Goal: Task Accomplishment & Management: Use online tool/utility

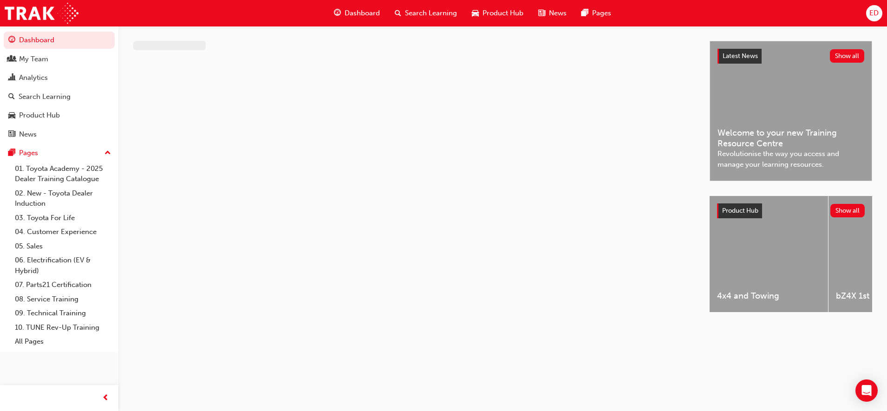
click at [346, 15] on span "Dashboard" at bounding box center [362, 13] width 35 height 11
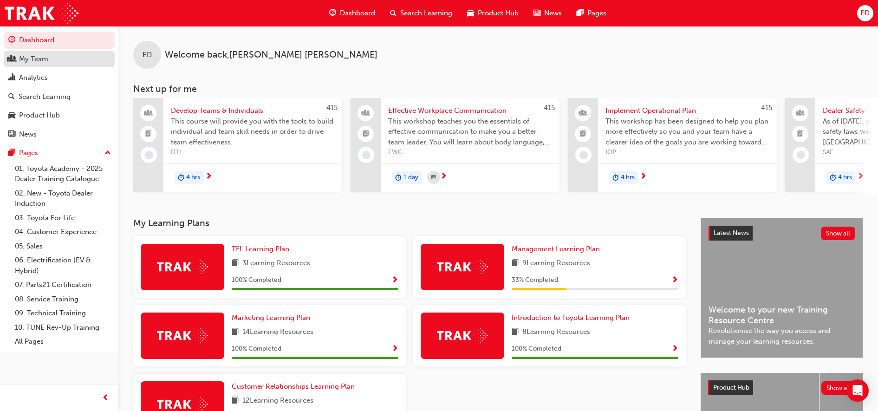
click at [63, 55] on div "My Team" at bounding box center [59, 59] width 102 height 12
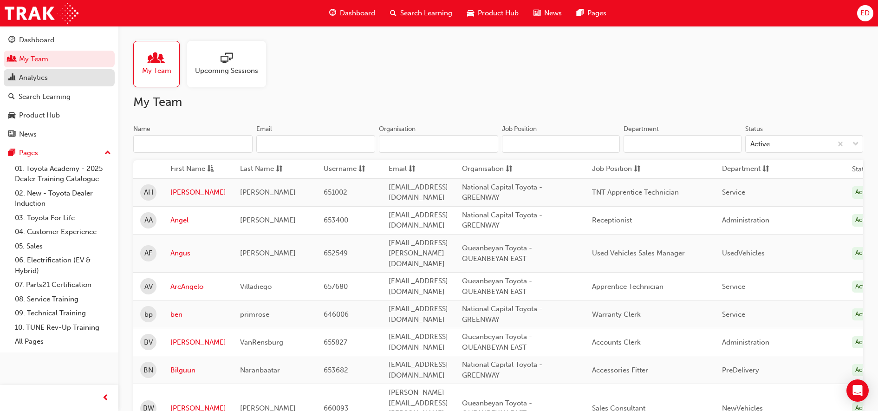
click at [70, 78] on div "Analytics" at bounding box center [59, 78] width 102 height 12
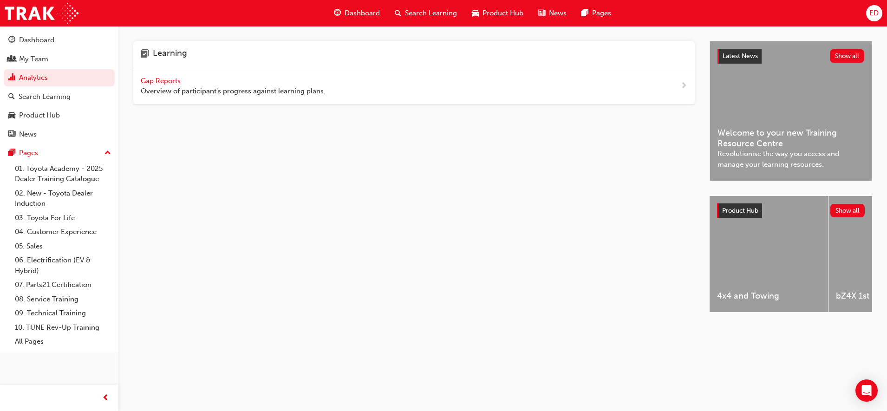
click at [163, 84] on span "Gap Reports" at bounding box center [162, 81] width 42 height 8
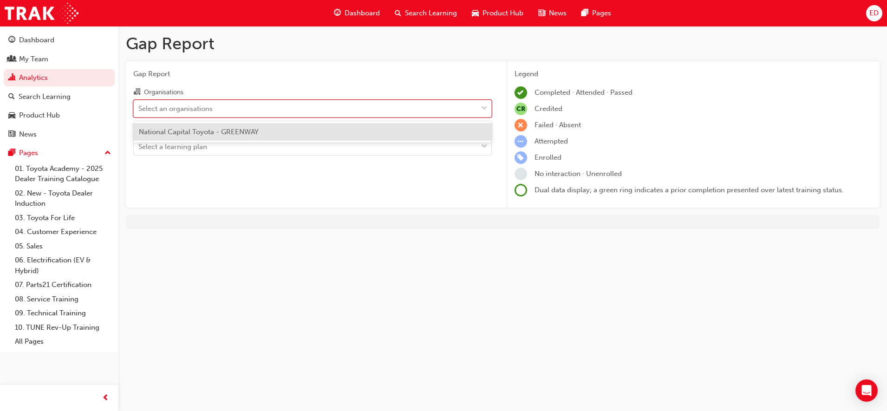
click at [180, 109] on div "Select an organisations" at bounding box center [175, 108] width 74 height 11
click at [139, 109] on input "Organisations option National Capital Toyota - GREENWAY focused, 1 of 1. 1 resu…" at bounding box center [138, 108] width 1 height 8
click at [180, 129] on span "National Capital Toyota - GREENWAY" at bounding box center [199, 132] width 120 height 8
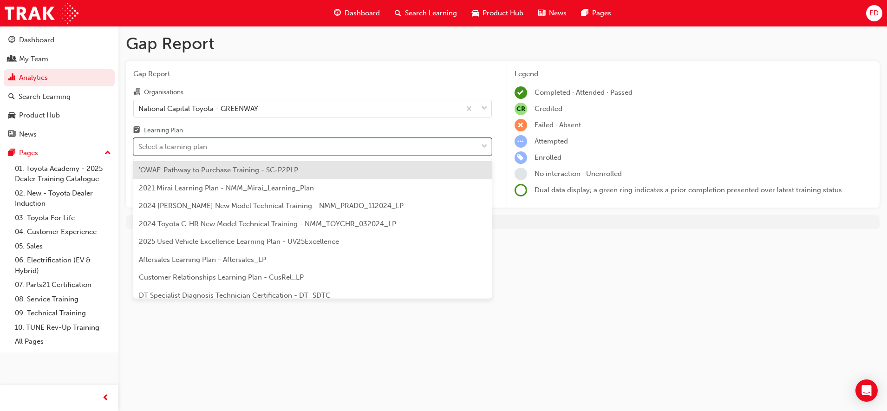
click at [182, 149] on div "Select a learning plan" at bounding box center [172, 147] width 69 height 11
click at [139, 149] on input "Learning Plan option 'OWAF' Pathway to Purchase Training - SC-P2PLP focused, 1 …" at bounding box center [138, 147] width 1 height 8
click at [231, 169] on span "'OWAF' Pathway to Purchase Training - SC-P2PLP" at bounding box center [218, 170] width 159 height 8
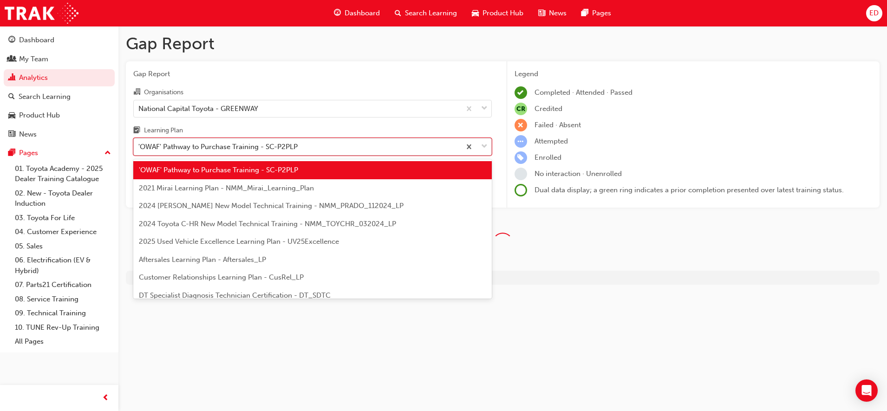
click at [237, 149] on div "'OWAF' Pathway to Purchase Training - SC-P2PLP" at bounding box center [217, 147] width 159 height 11
click at [139, 149] on input "Learning Plan option 'OWAF' Pathway to Purchase Training - SC-P2PLP, selected. …" at bounding box center [138, 147] width 1 height 8
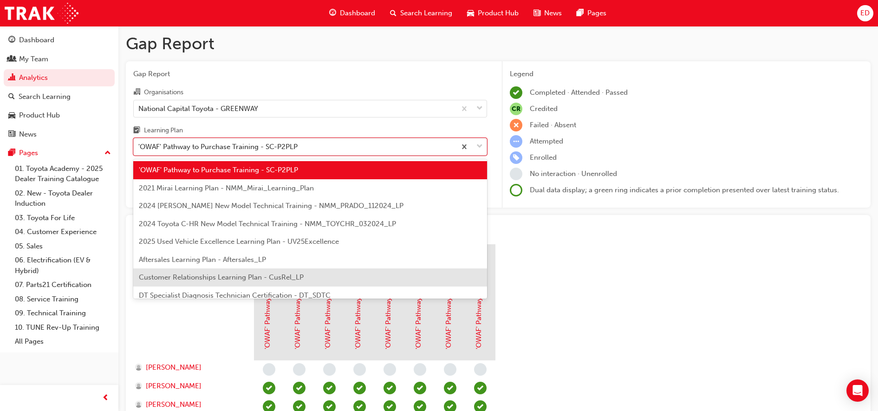
click at [192, 275] on span "Customer Relationships Learning Plan - CusRel_LP" at bounding box center [221, 277] width 165 height 8
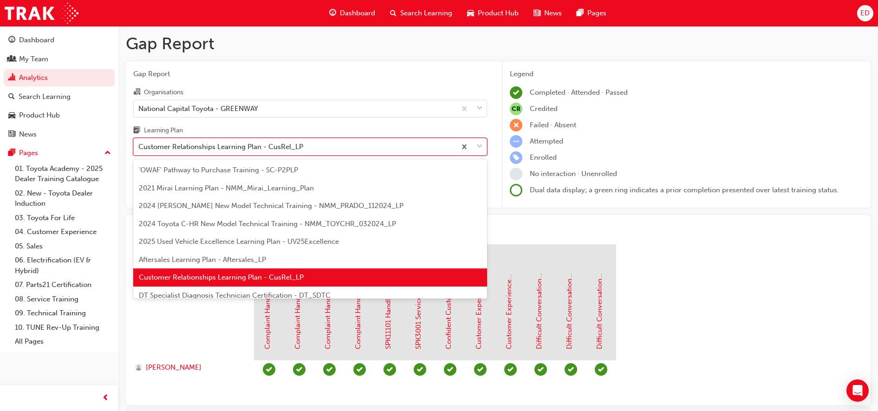
click at [320, 152] on div "Customer Relationships Learning Plan - CusRel_LP" at bounding box center [295, 147] width 322 height 16
click at [139, 150] on input "Learning Plan option Customer Relationships Learning Plan - CusRel_LP, selected…" at bounding box center [138, 147] width 1 height 8
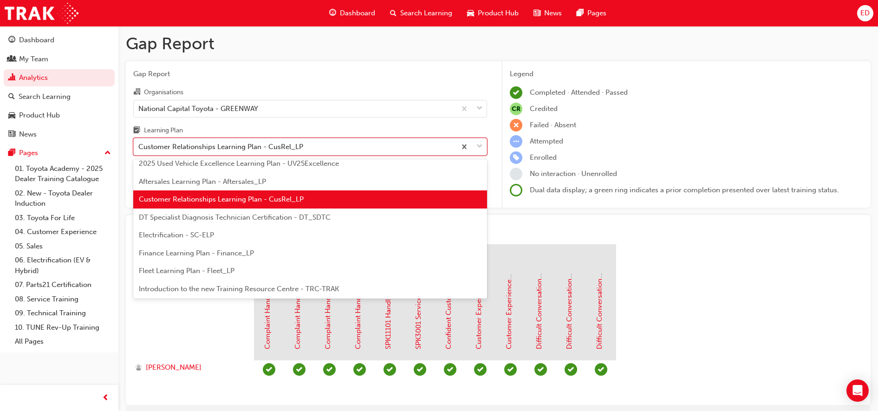
scroll to position [91, 0]
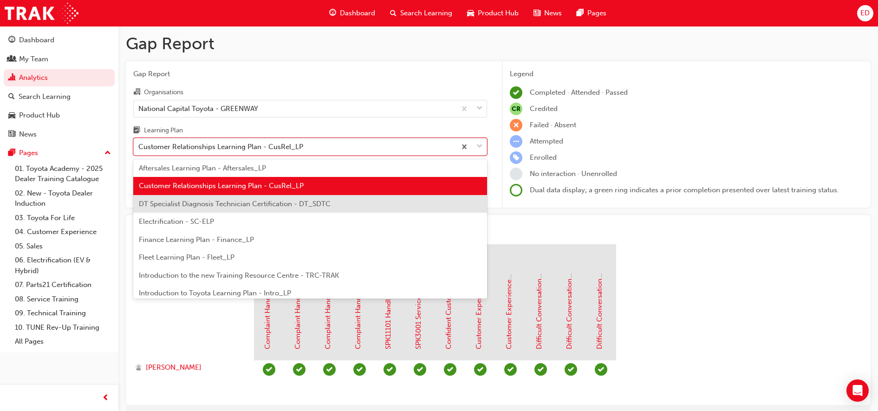
click at [282, 203] on span "DT Specialist Diagnosis Technician Certification - DT_SDTC" at bounding box center [235, 204] width 192 height 8
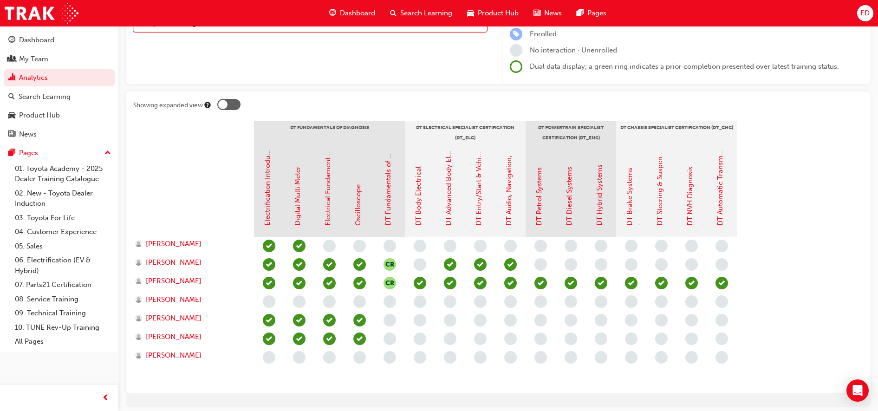
scroll to position [119, 0]
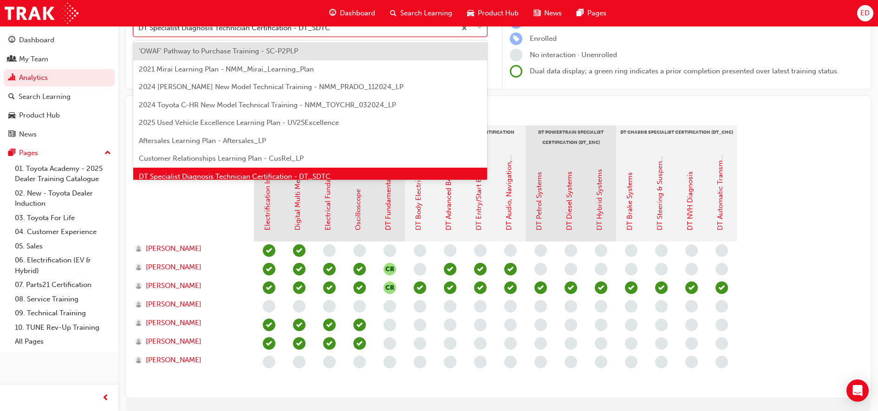
click at [342, 28] on div "DT Specialist Diagnosis Technician Certification - DT_SDTC" at bounding box center [295, 28] width 322 height 16
click at [139, 28] on input "Learning Plan option DT Specialist Diagnosis Technician Certification - DT_SDTC…" at bounding box center [138, 28] width 1 height 8
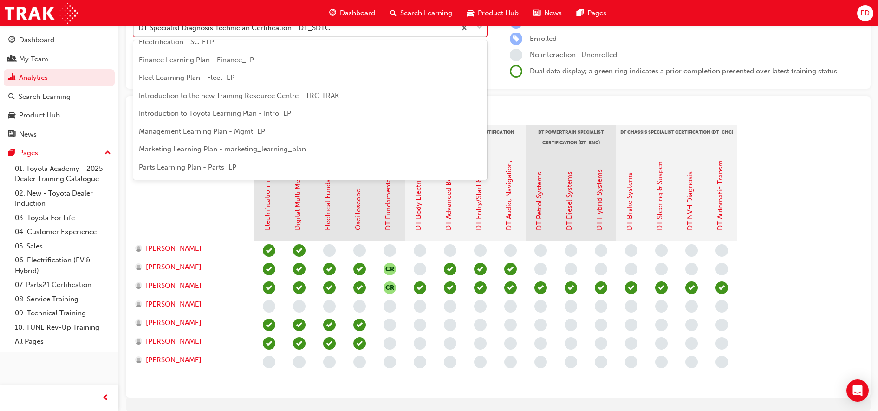
scroll to position [155, 0]
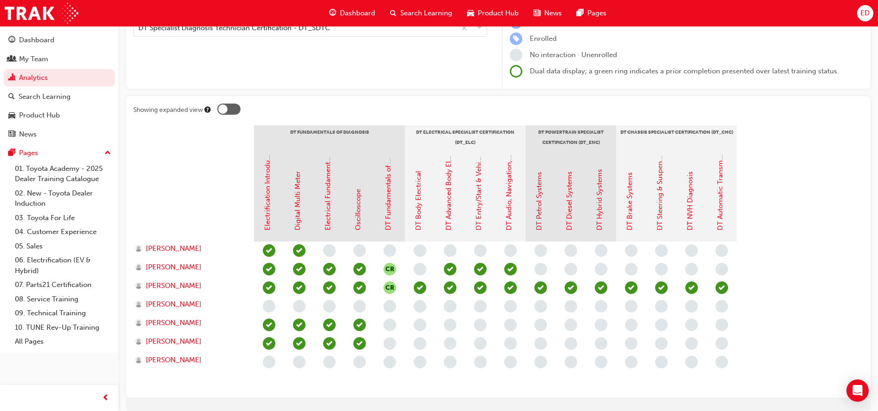
click at [206, 200] on div at bounding box center [193, 195] width 121 height 93
click at [273, 37] on div "Gap Report Organisations National Capital Toyota - GREENWAY Learning Plan DT Sp…" at bounding box center [310, 15] width 369 height 147
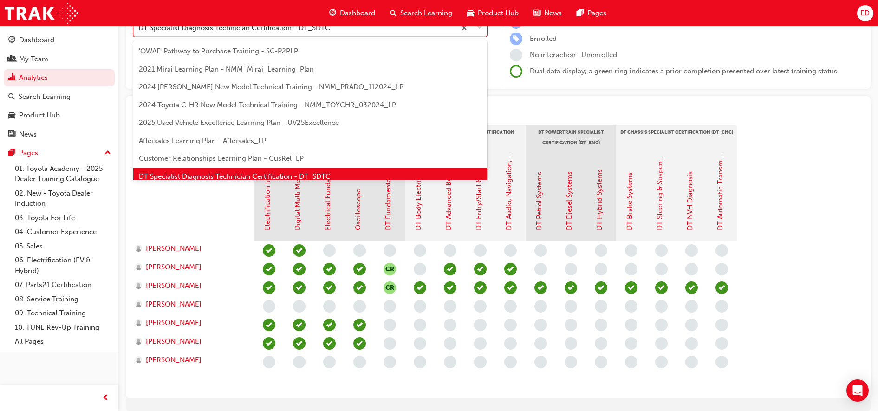
scroll to position [12, 0]
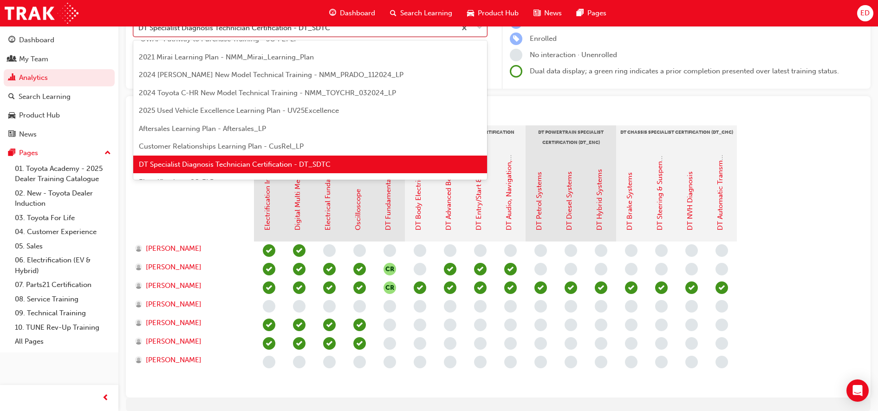
click at [282, 32] on div "DT Specialist Diagnosis Technician Certification - DT_SDTC" at bounding box center [234, 28] width 192 height 11
click at [139, 32] on input "Learning Plan option DT Specialist Diagnosis Technician Certification - DT_SDTC…" at bounding box center [138, 28] width 1 height 8
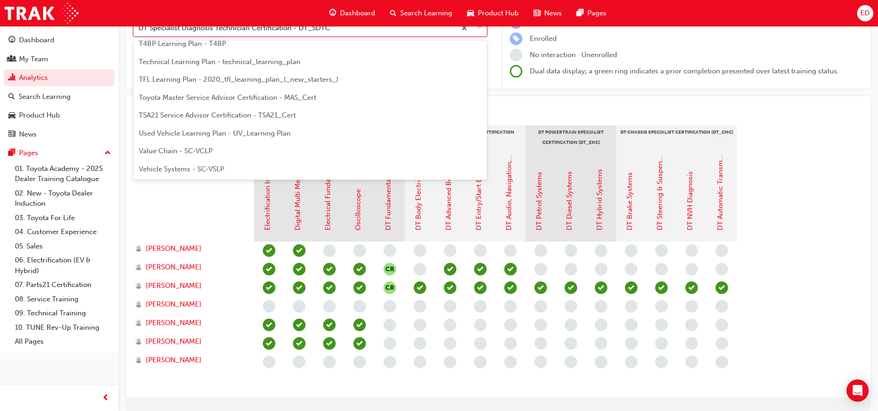
scroll to position [0, 0]
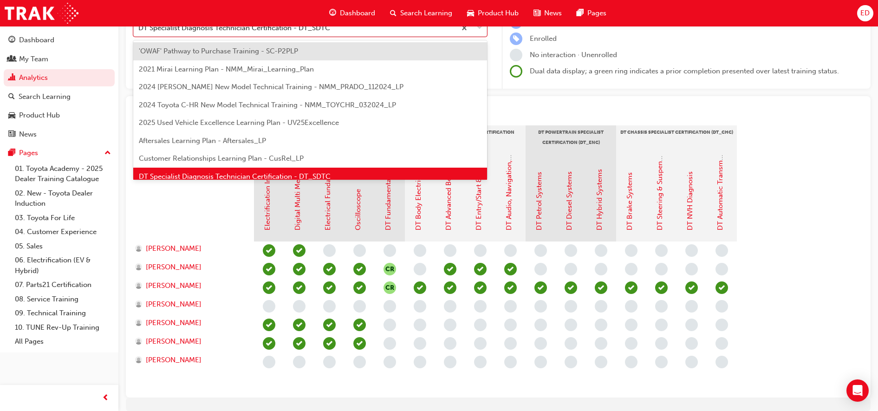
click at [455, 50] on div "'OWAF' Pathway to Purchase Training - SC-P2PLP" at bounding box center [310, 51] width 354 height 18
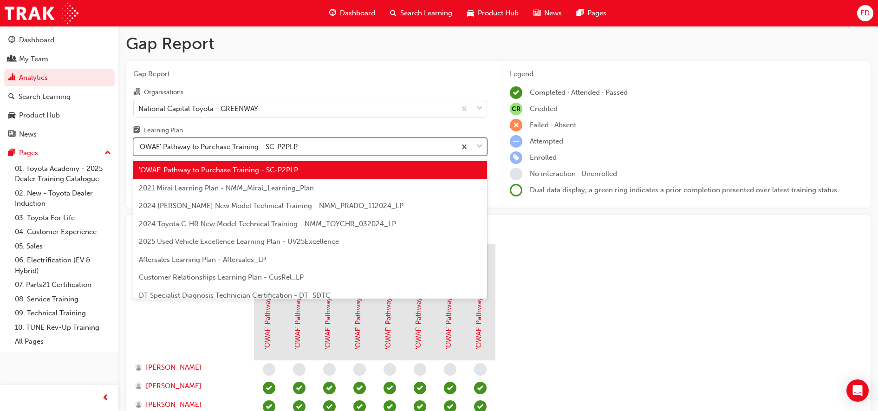
click at [338, 145] on div "'OWAF' Pathway to Purchase Training - SC-P2PLP" at bounding box center [295, 147] width 322 height 16
click at [139, 145] on input "Learning Plan option 'OWAF' Pathway to Purchase Training - SC-P2PLP, selected. …" at bounding box center [138, 147] width 1 height 8
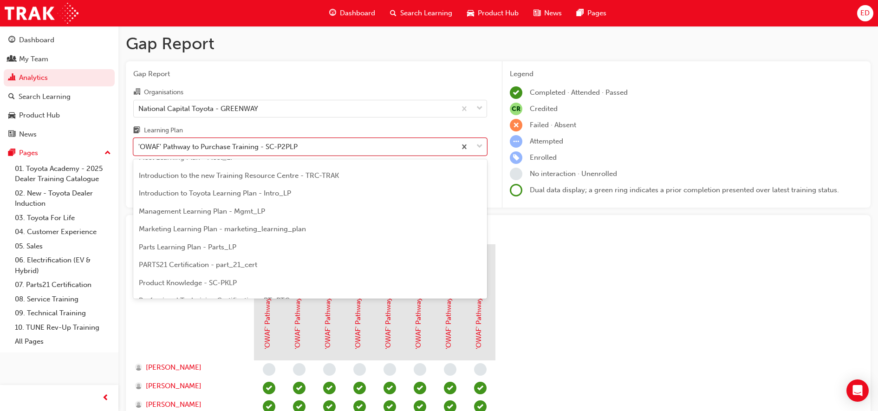
scroll to position [196, 0]
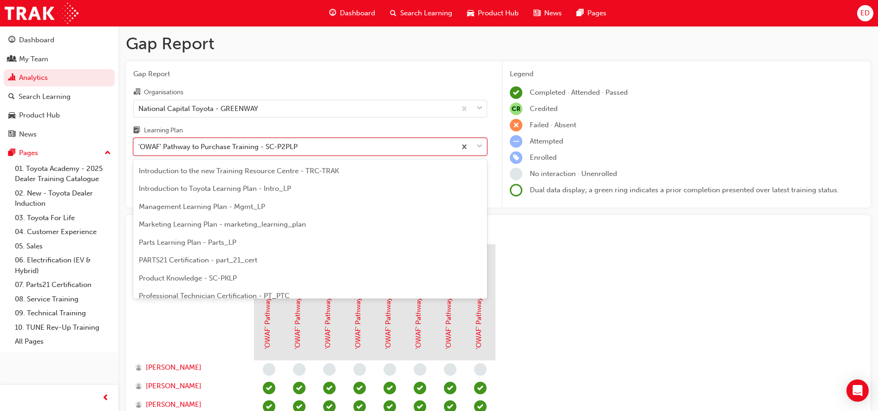
click at [175, 187] on span "Introduction to Toyota Learning Plan - Intro_LP" at bounding box center [215, 188] width 152 height 8
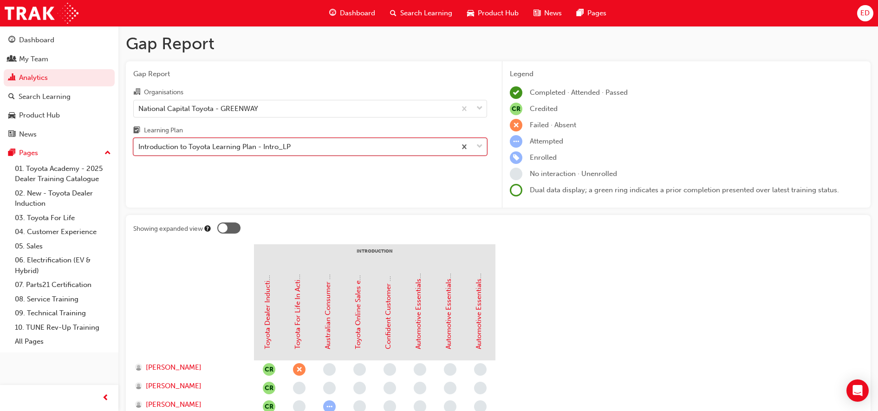
click at [301, 150] on div "Introduction to Toyota Learning Plan - Intro_LP" at bounding box center [295, 147] width 322 height 16
click at [139, 150] on input "Learning Plan option Introduction to Toyota Learning Plan - Intro_LP, selected.…" at bounding box center [138, 147] width 1 height 8
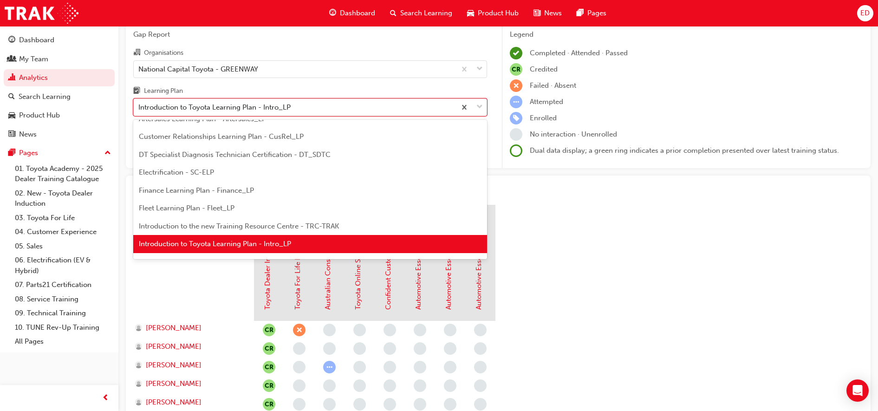
scroll to position [58, 0]
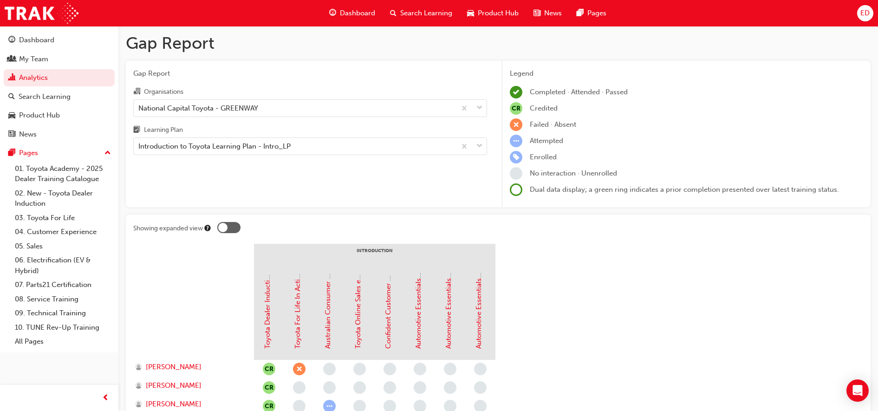
scroll to position [0, 0]
